Goal: Find specific page/section: Find specific page/section

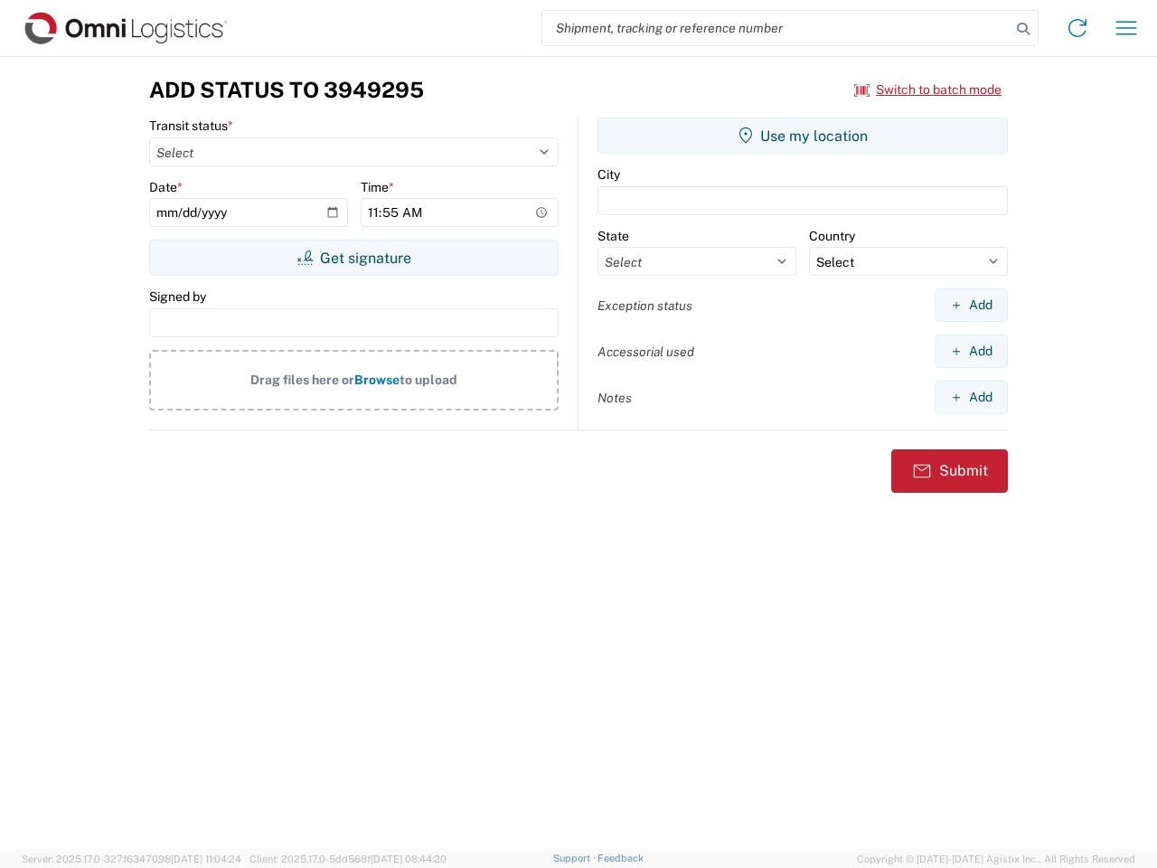
click at [776, 28] on input "search" at bounding box center [776, 28] width 468 height 34
click at [1023, 29] on icon at bounding box center [1022, 28] width 25 height 25
click at [1077, 28] on icon at bounding box center [1077, 28] width 29 height 29
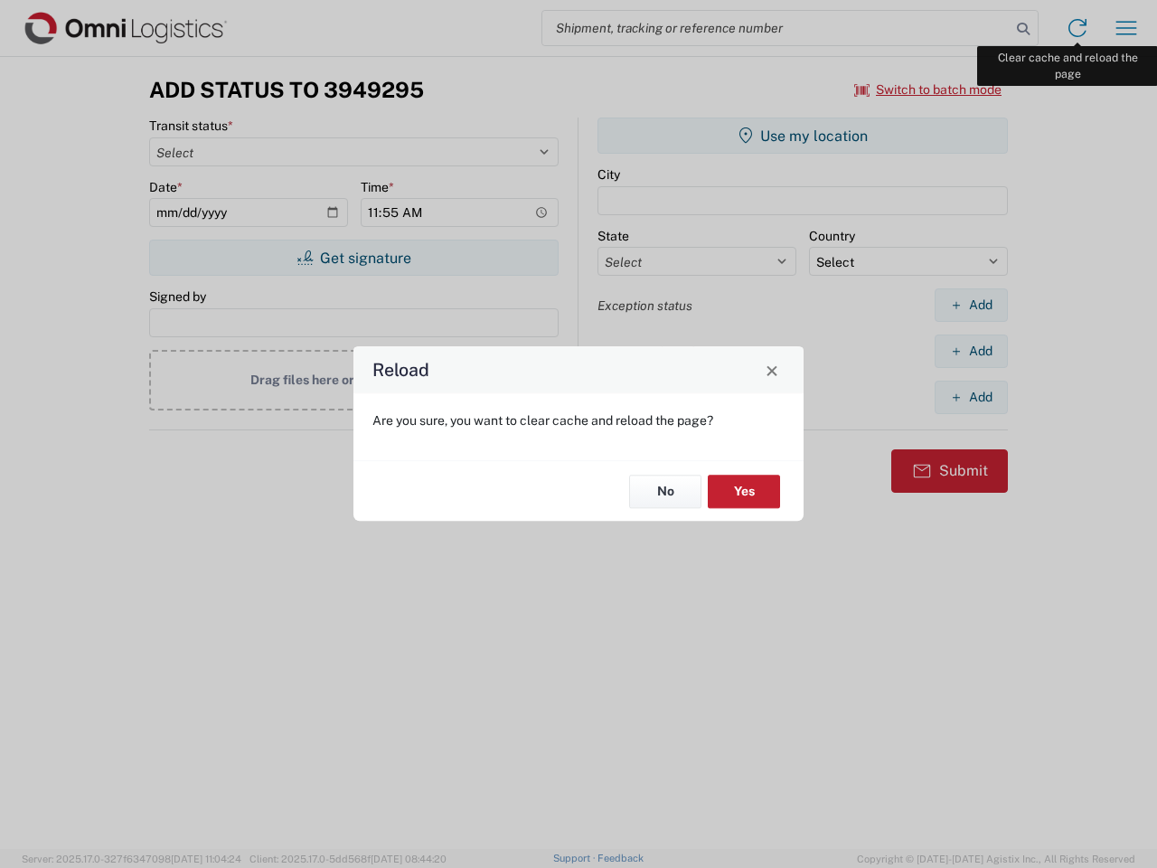
click at [1126, 28] on div "Reload Are you sure, you want to clear cache and reload the page? No Yes" at bounding box center [578, 434] width 1157 height 868
click at [928, 89] on div "Reload Are you sure, you want to clear cache and reload the page? No Yes" at bounding box center [578, 434] width 1157 height 868
click at [353, 258] on div "Reload Are you sure, you want to clear cache and reload the page? No Yes" at bounding box center [578, 434] width 1157 height 868
click at [802, 136] on div "Reload Are you sure, you want to clear cache and reload the page? No Yes" at bounding box center [578, 434] width 1157 height 868
click at [971, 305] on div "Reload Are you sure, you want to clear cache and reload the page? No Yes" at bounding box center [578, 434] width 1157 height 868
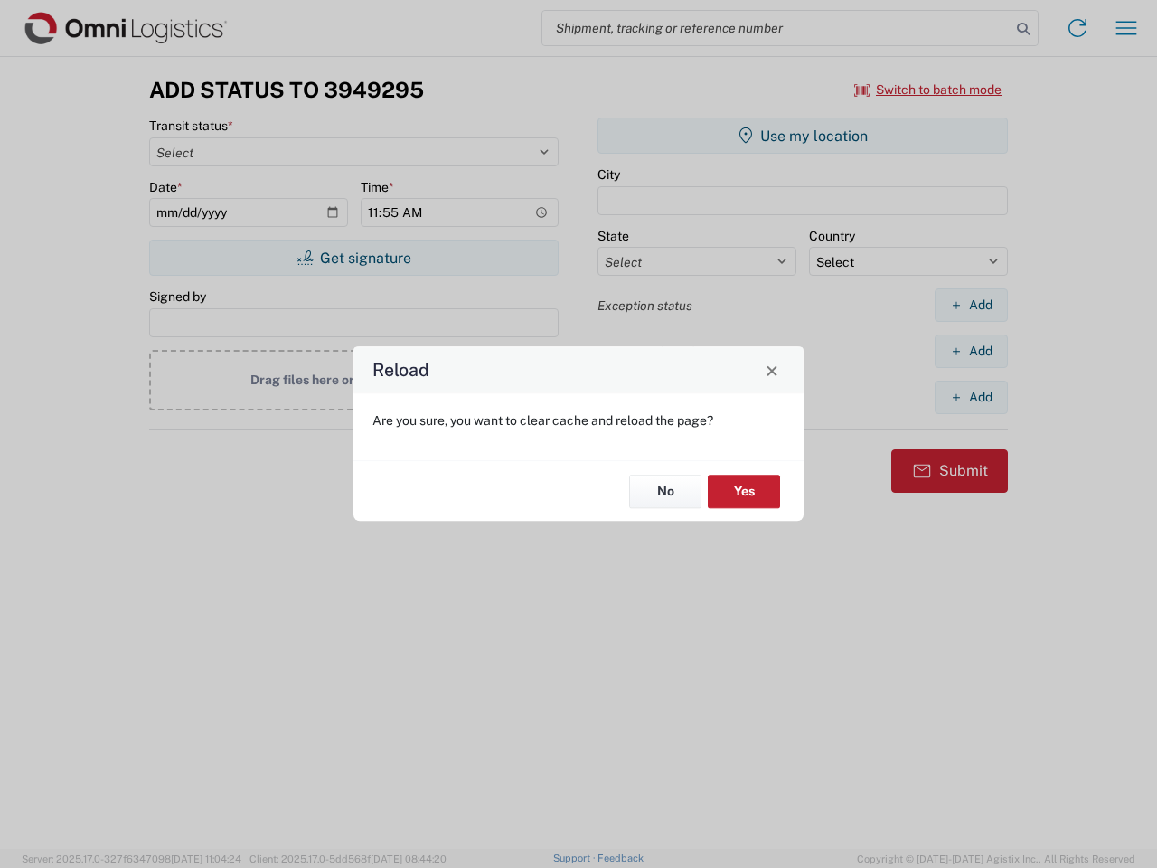
click at [971, 351] on div "Reload Are you sure, you want to clear cache and reload the page? No Yes" at bounding box center [578, 434] width 1157 height 868
click at [971, 397] on div "Reload Are you sure, you want to clear cache and reload the page? No Yes" at bounding box center [578, 434] width 1157 height 868
